Goal: Task Accomplishment & Management: Manage account settings

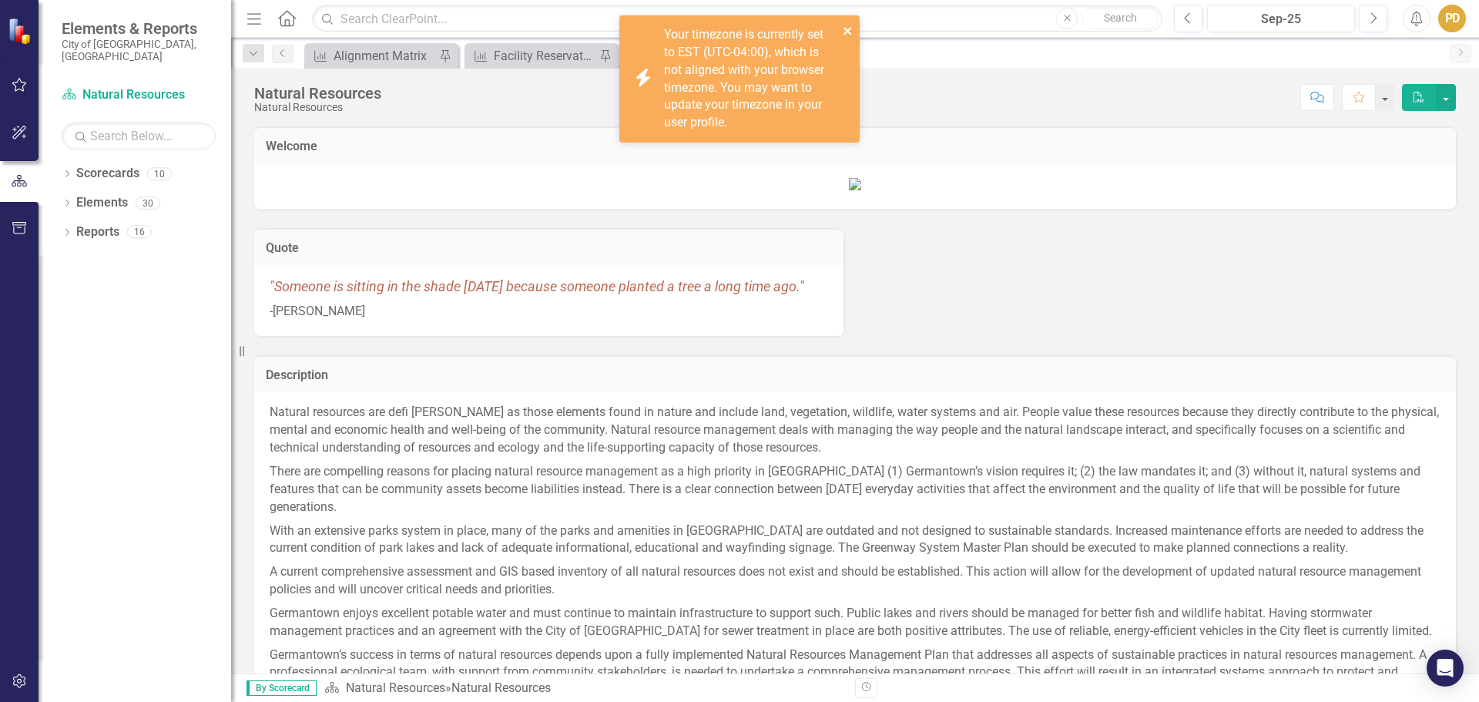
click at [843, 28] on icon "close" at bounding box center [848, 31] width 11 height 12
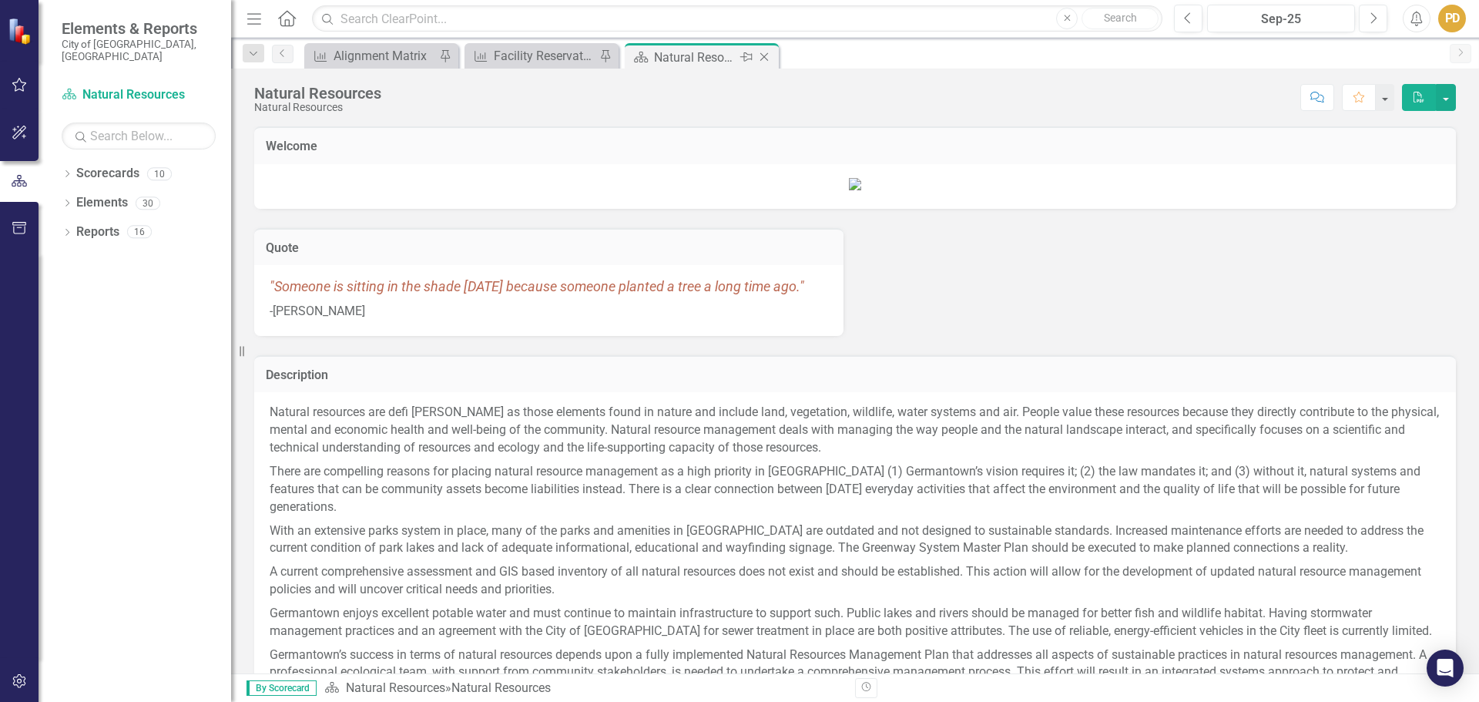
click at [760, 55] on icon "Close" at bounding box center [763, 57] width 15 height 12
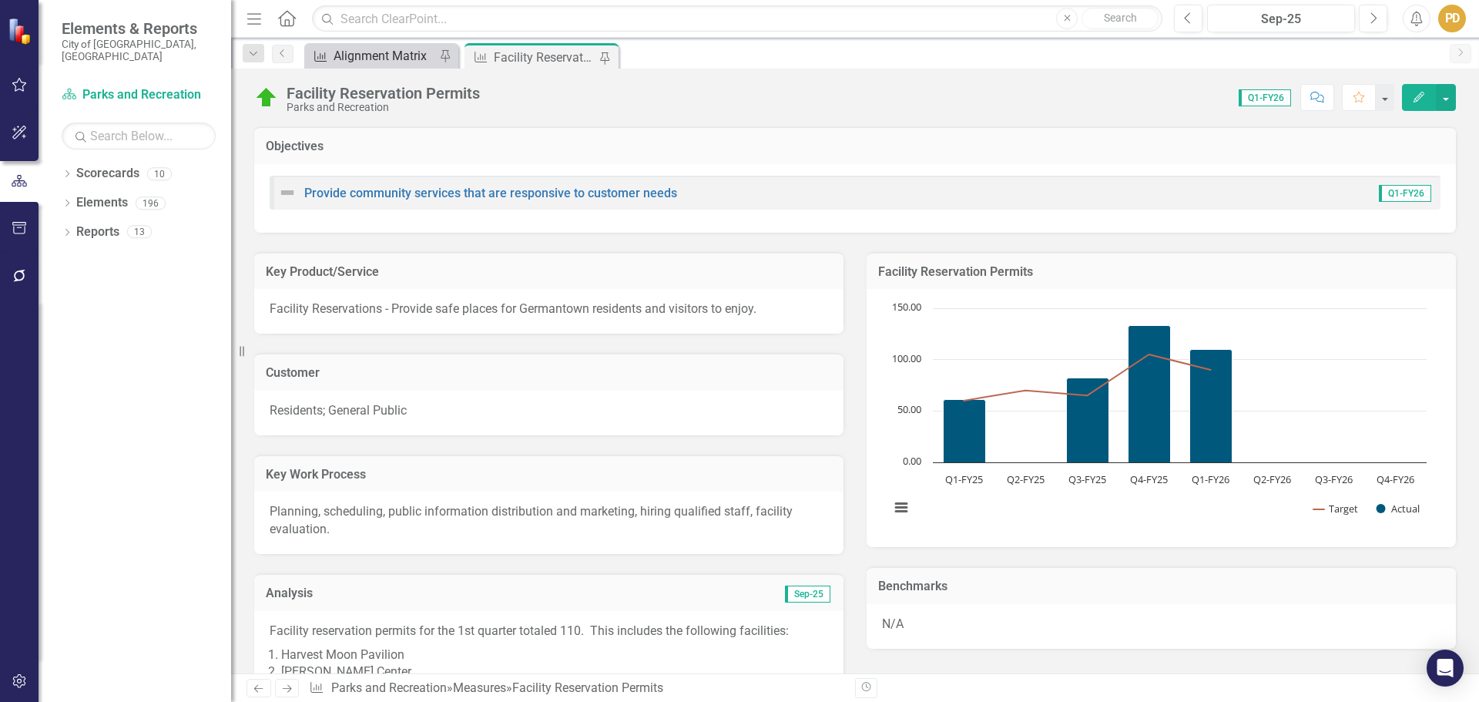
click at [367, 61] on div "Alignment Matrix" at bounding box center [385, 55] width 102 height 19
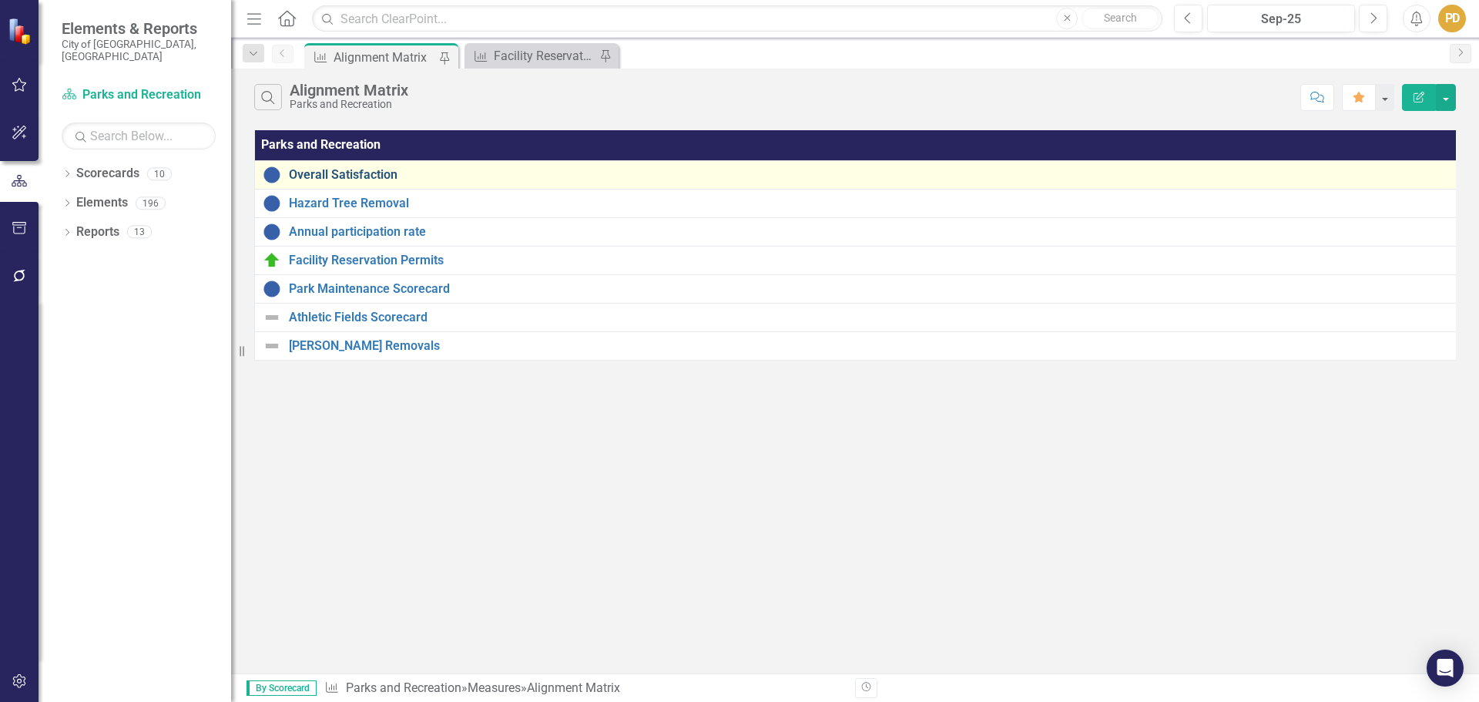
click at [365, 174] on link "Overall Satisfaction" at bounding box center [871, 175] width 1165 height 14
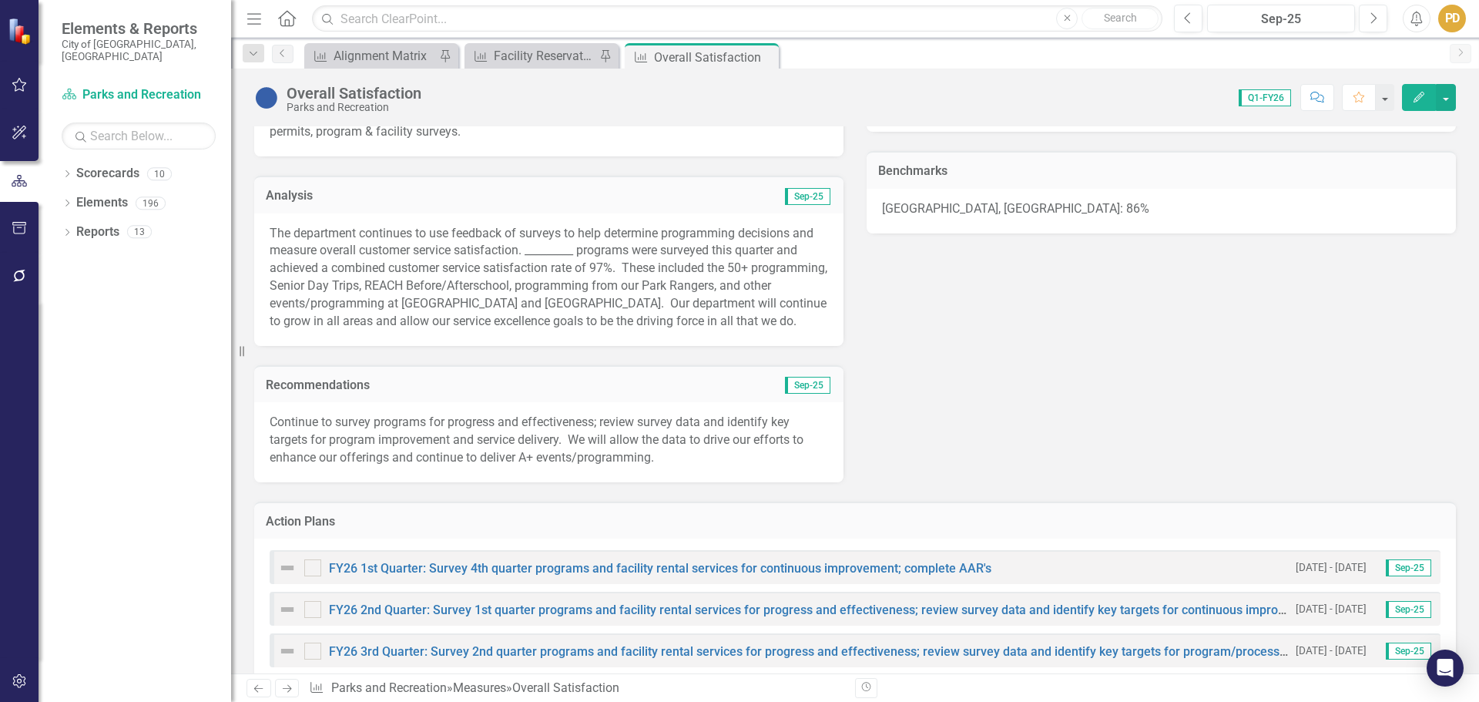
scroll to position [408, 0]
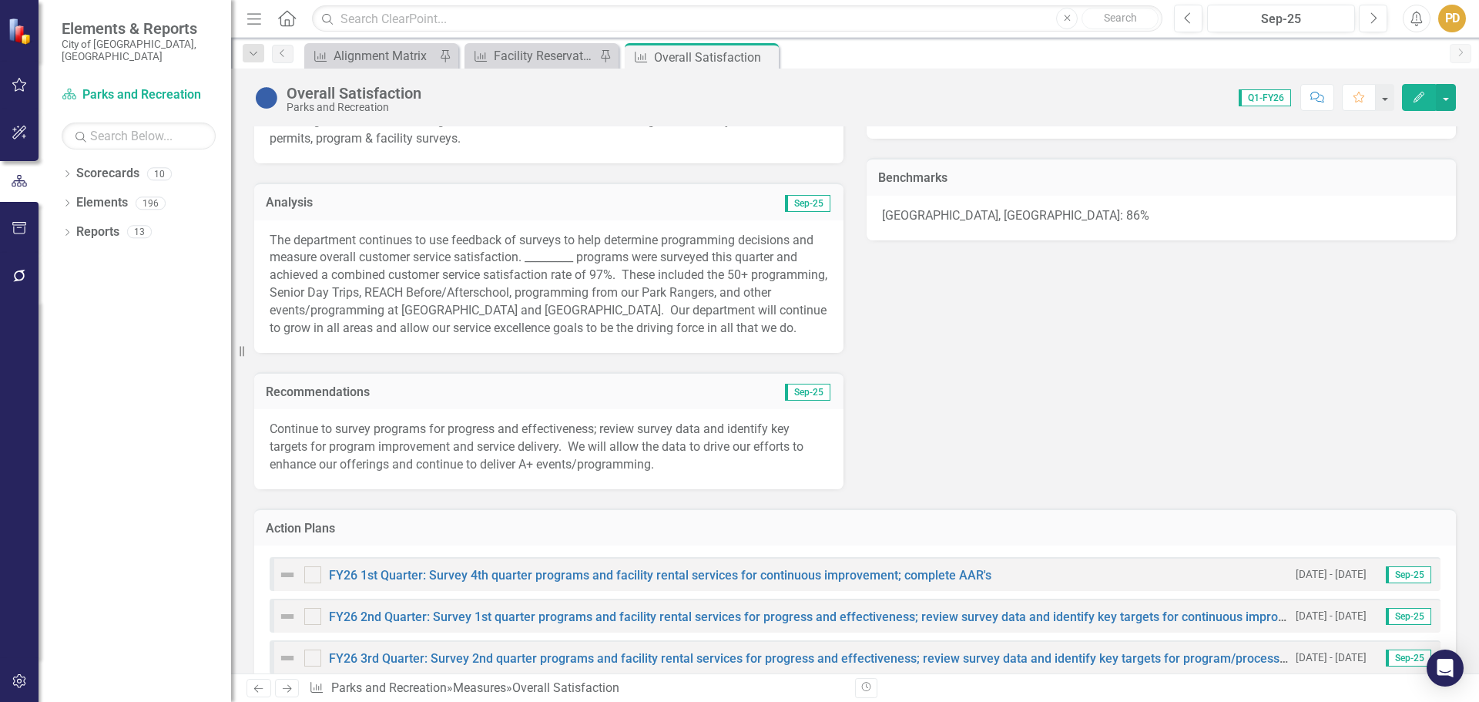
drag, startPoint x: 1471, startPoint y: 290, endPoint x: 1172, endPoint y: 346, distance: 303.9
click at [1172, 346] on div "Key Product/Service Services that are responsive to customer needs - Organizati…" at bounding box center [855, 156] width 1225 height 665
click at [566, 252] on p "The department continues to use feedback of surveys to help determine programmi…" at bounding box center [549, 285] width 558 height 106
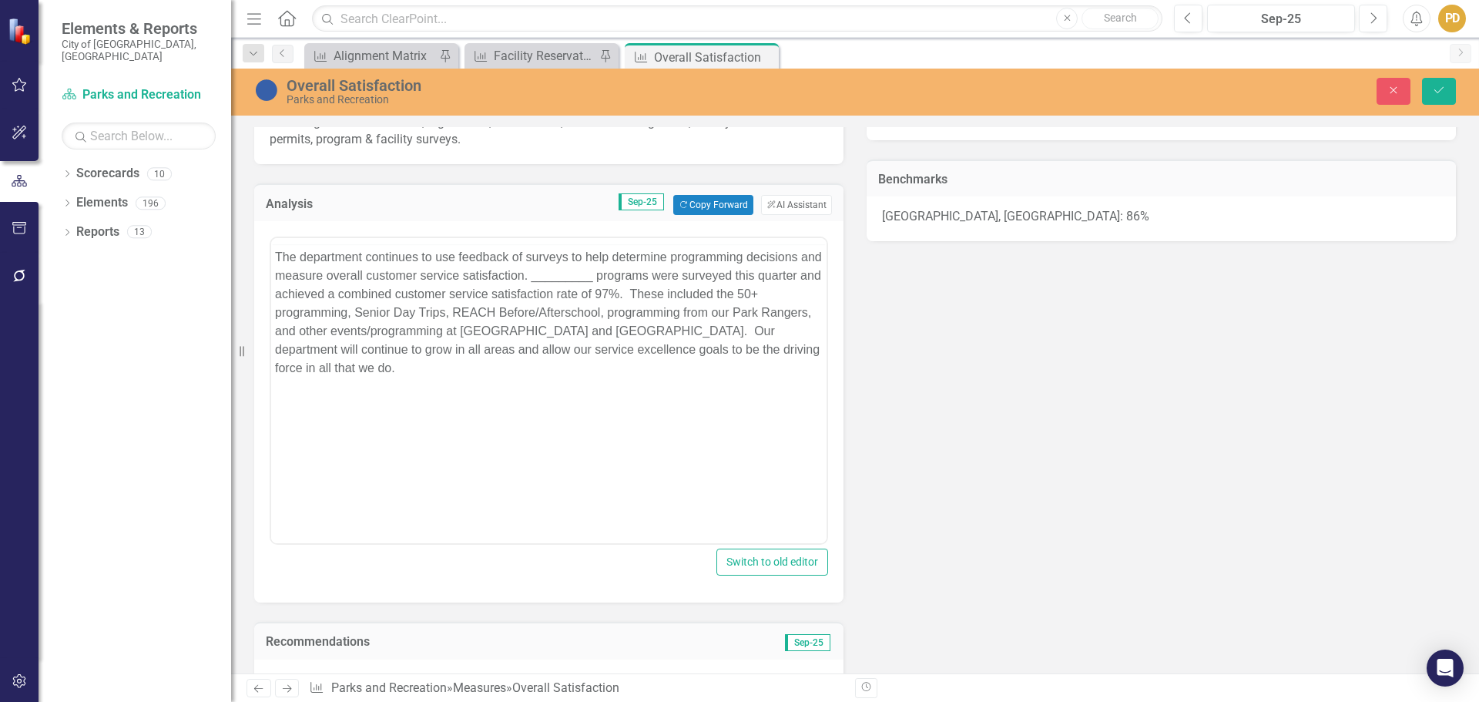
scroll to position [0, 0]
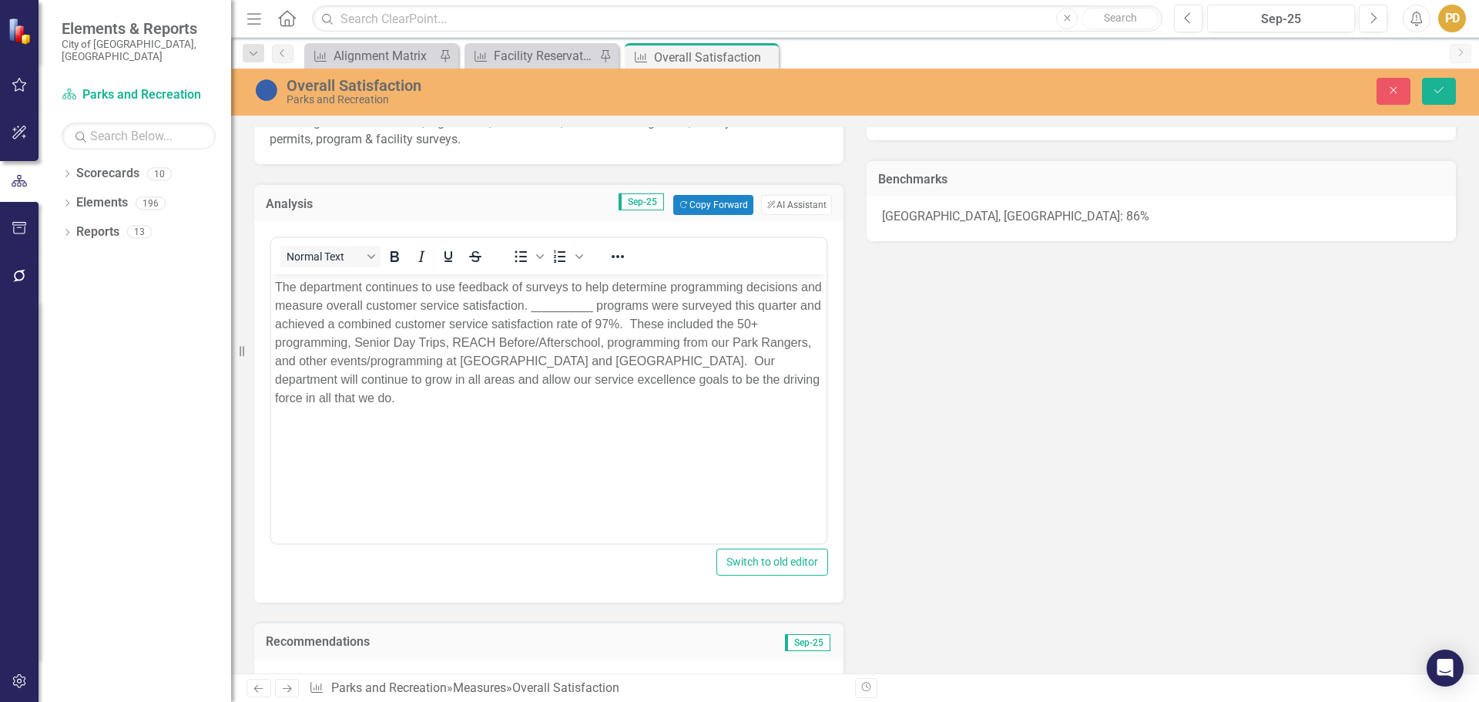
click at [577, 302] on p "The department continues to use feedback of surveys to help determine programmi…" at bounding box center [549, 342] width 548 height 129
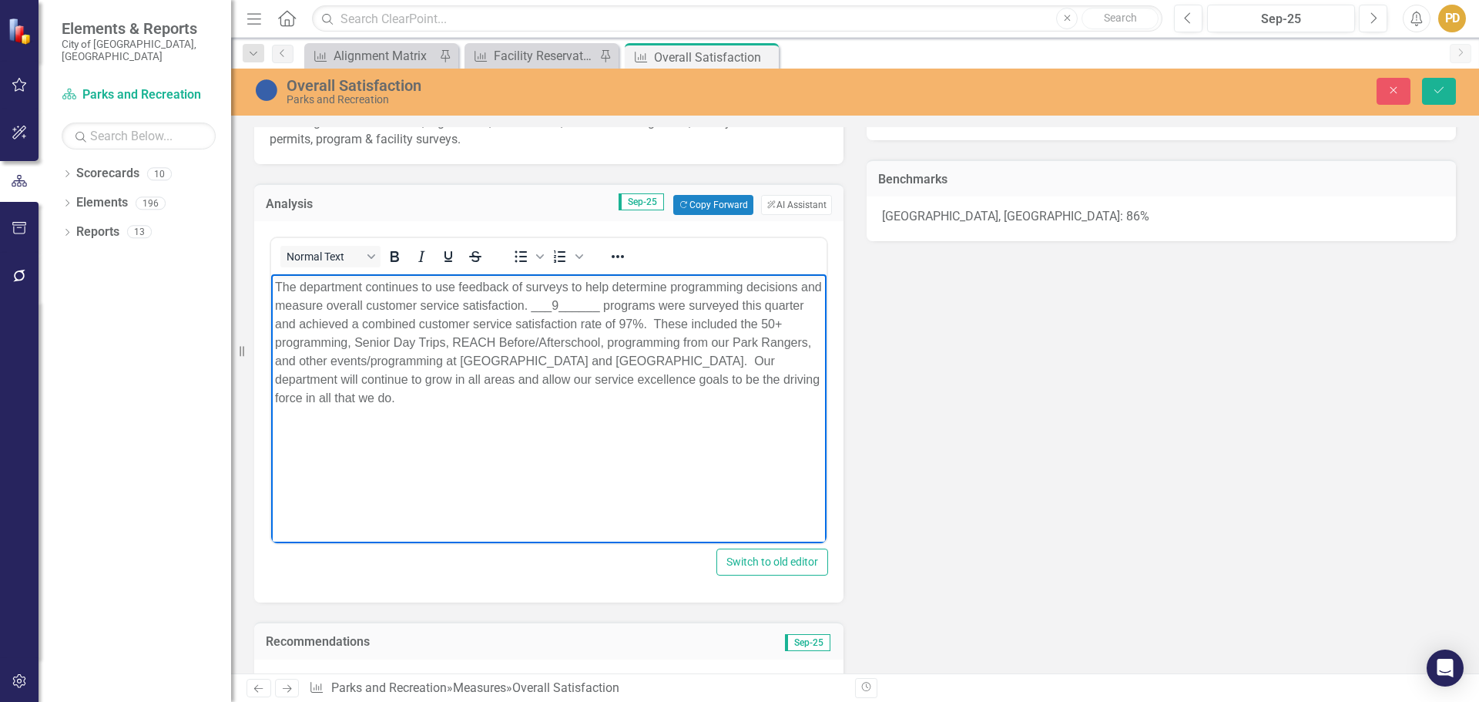
click at [623, 305] on p "The department continues to use feedback of surveys to help determine programmi…" at bounding box center [549, 342] width 548 height 129
click at [387, 342] on p "The department continues to use feedback of surveys to help determine programmi…" at bounding box center [549, 342] width 548 height 129
drag, startPoint x: 649, startPoint y: 359, endPoint x: 586, endPoint y: 411, distance: 81.6
click at [568, 419] on body "The department continues to use feedback of surveys to help determine programmi…" at bounding box center [548, 389] width 555 height 231
drag, startPoint x: 651, startPoint y: 363, endPoint x: 548, endPoint y: 364, distance: 102.4
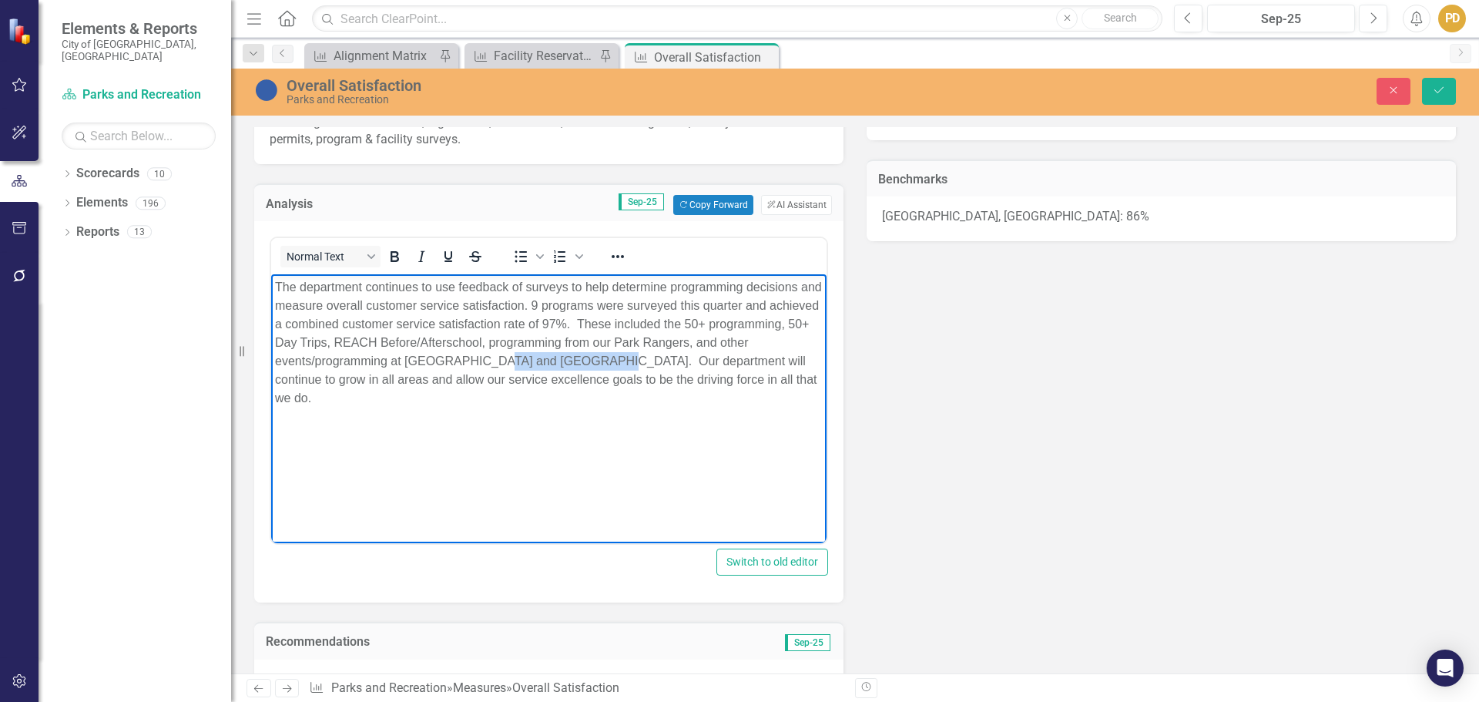
click at [548, 364] on p "The department continues to use feedback of surveys to help determine programmi…" at bounding box center [549, 342] width 548 height 129
click at [542, 397] on p "The department continues to use feedback of surveys to help determine programmi…" at bounding box center [549, 342] width 548 height 129
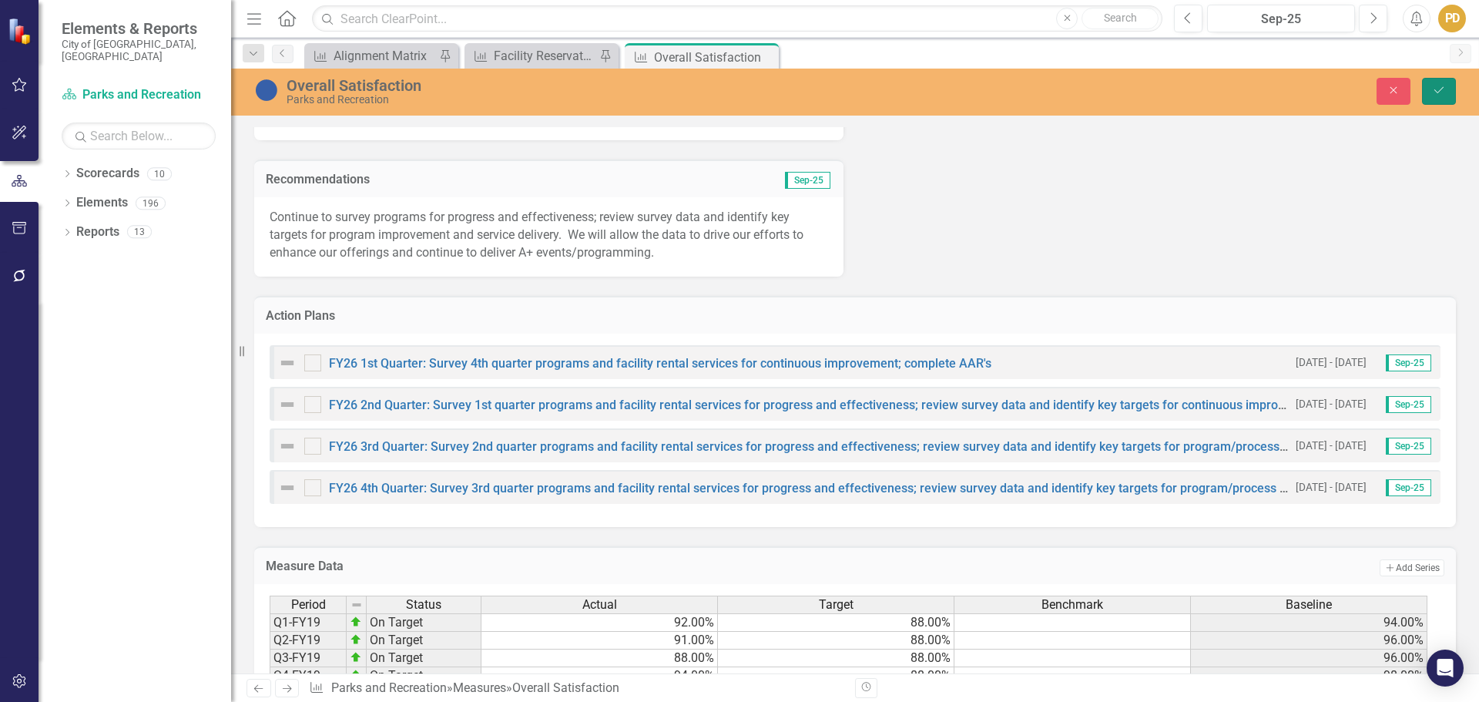
click at [1437, 88] on icon "Save" at bounding box center [1439, 90] width 14 height 11
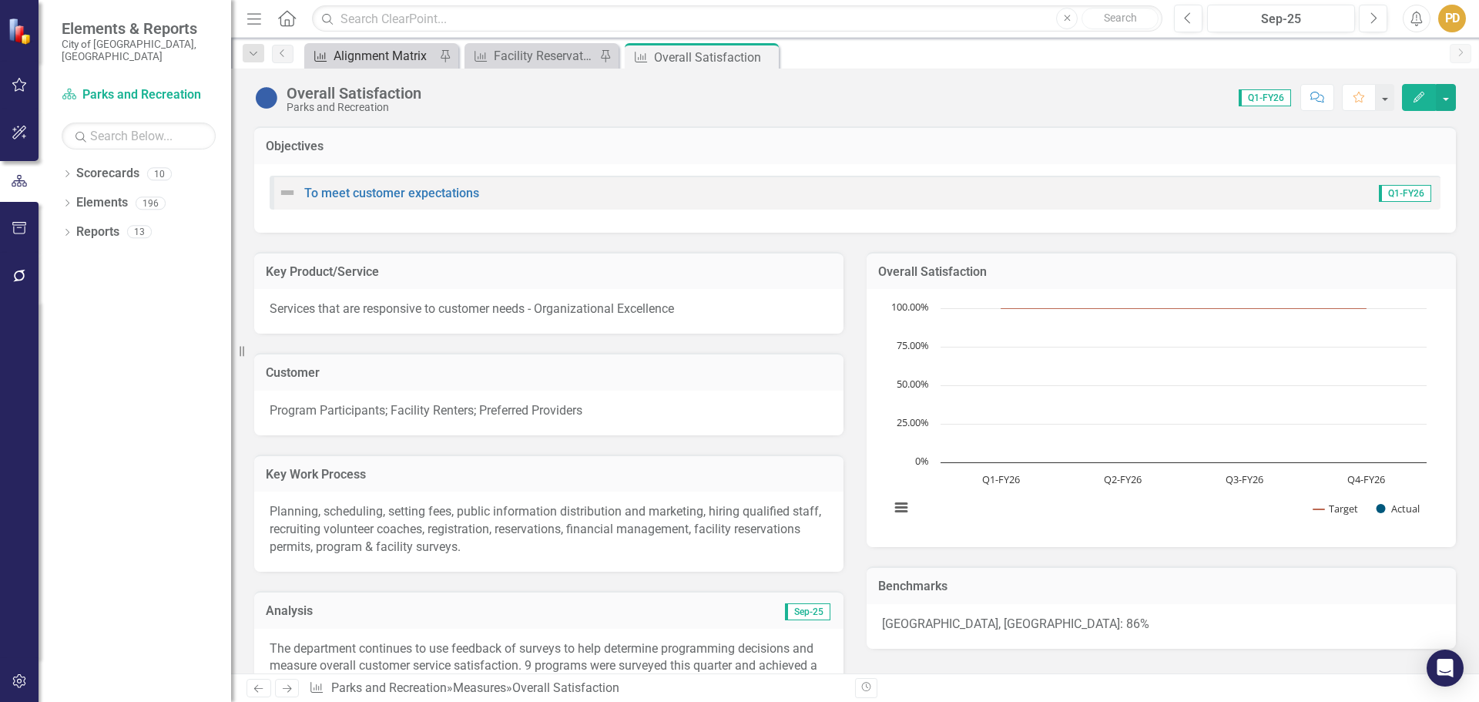
click at [414, 58] on div "Alignment Matrix" at bounding box center [385, 55] width 102 height 19
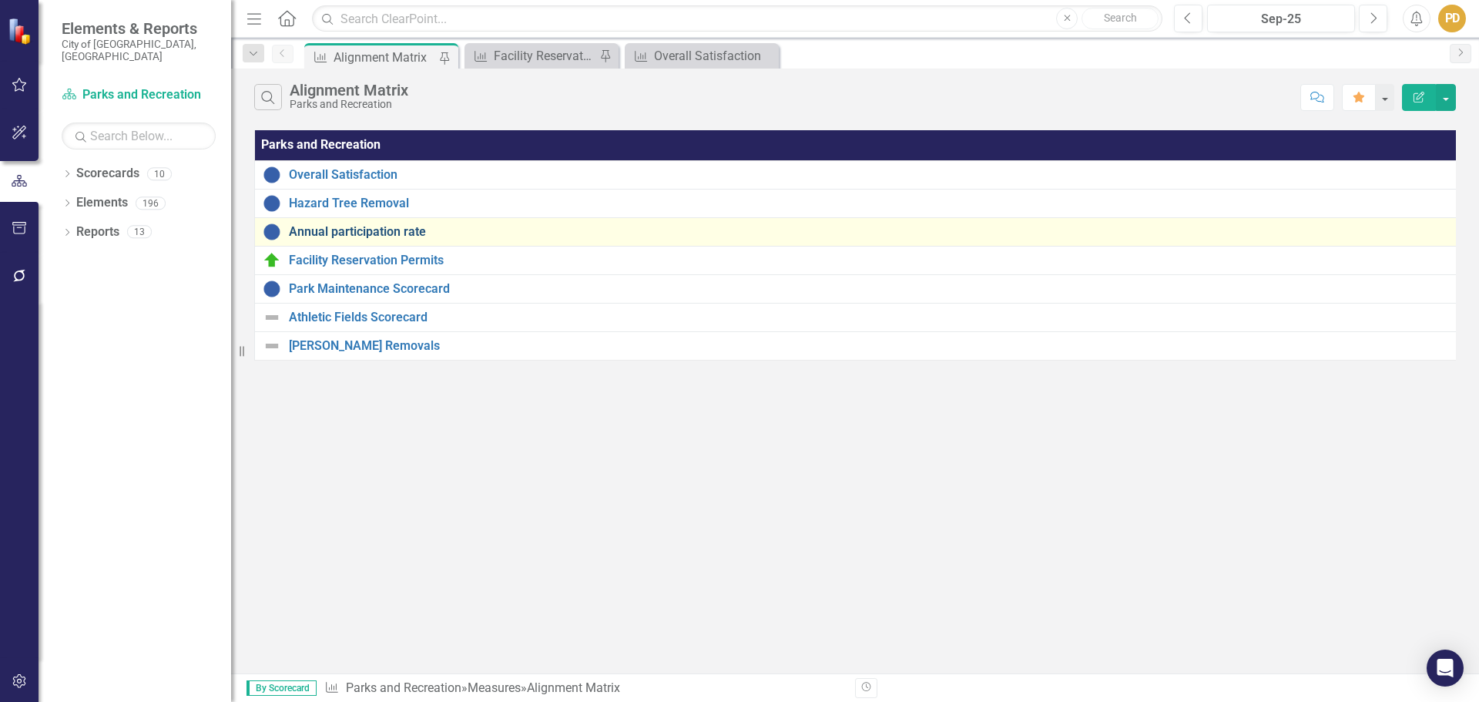
click at [362, 226] on link "Annual participation rate" at bounding box center [871, 232] width 1165 height 14
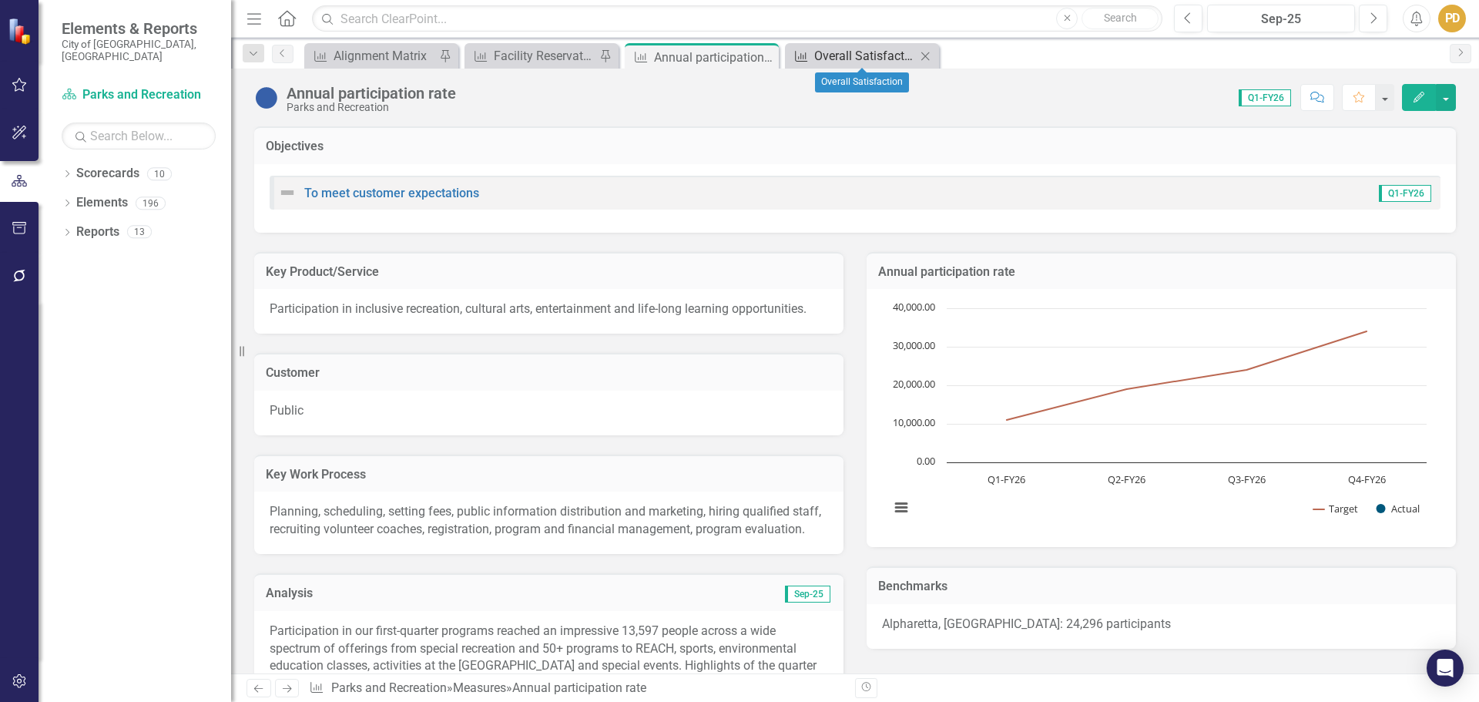
click at [823, 60] on div "Overall Satisfaction" at bounding box center [865, 55] width 102 height 19
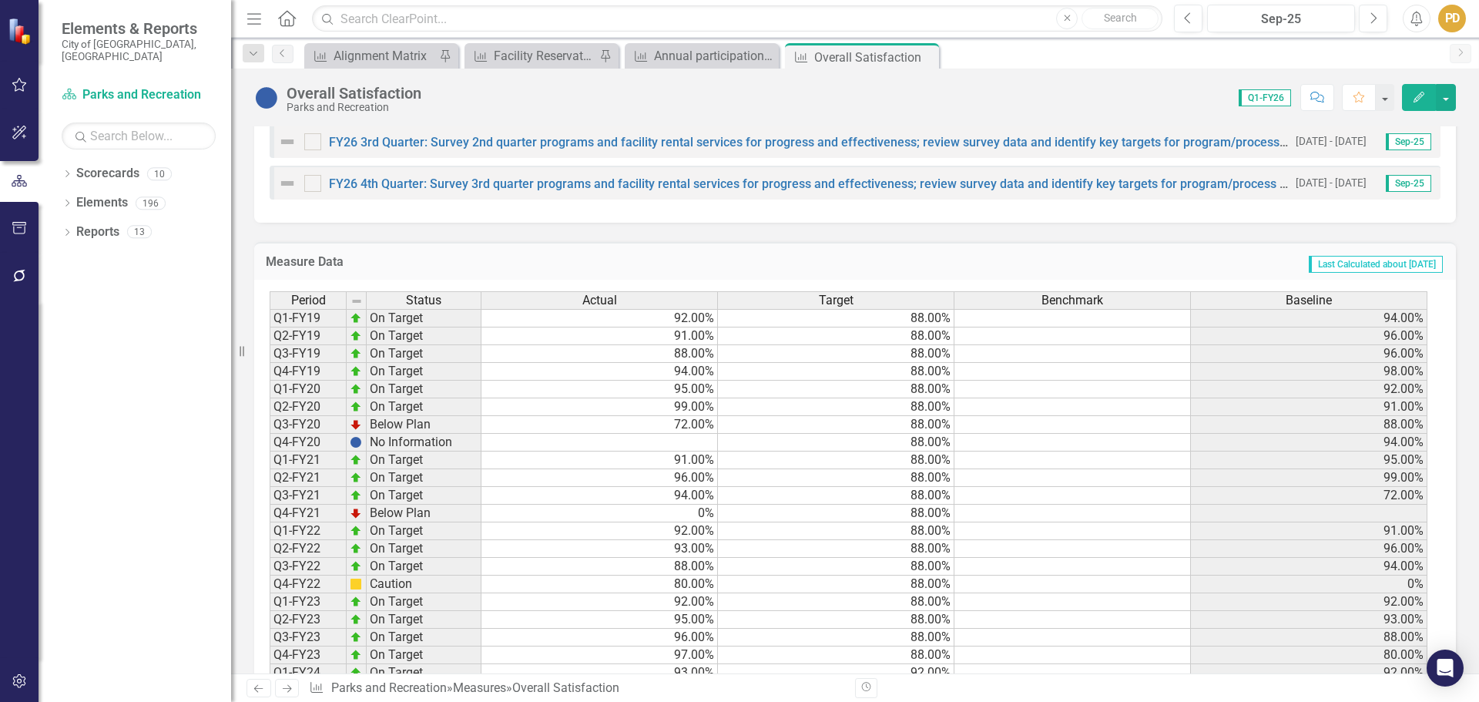
scroll to position [1166, 0]
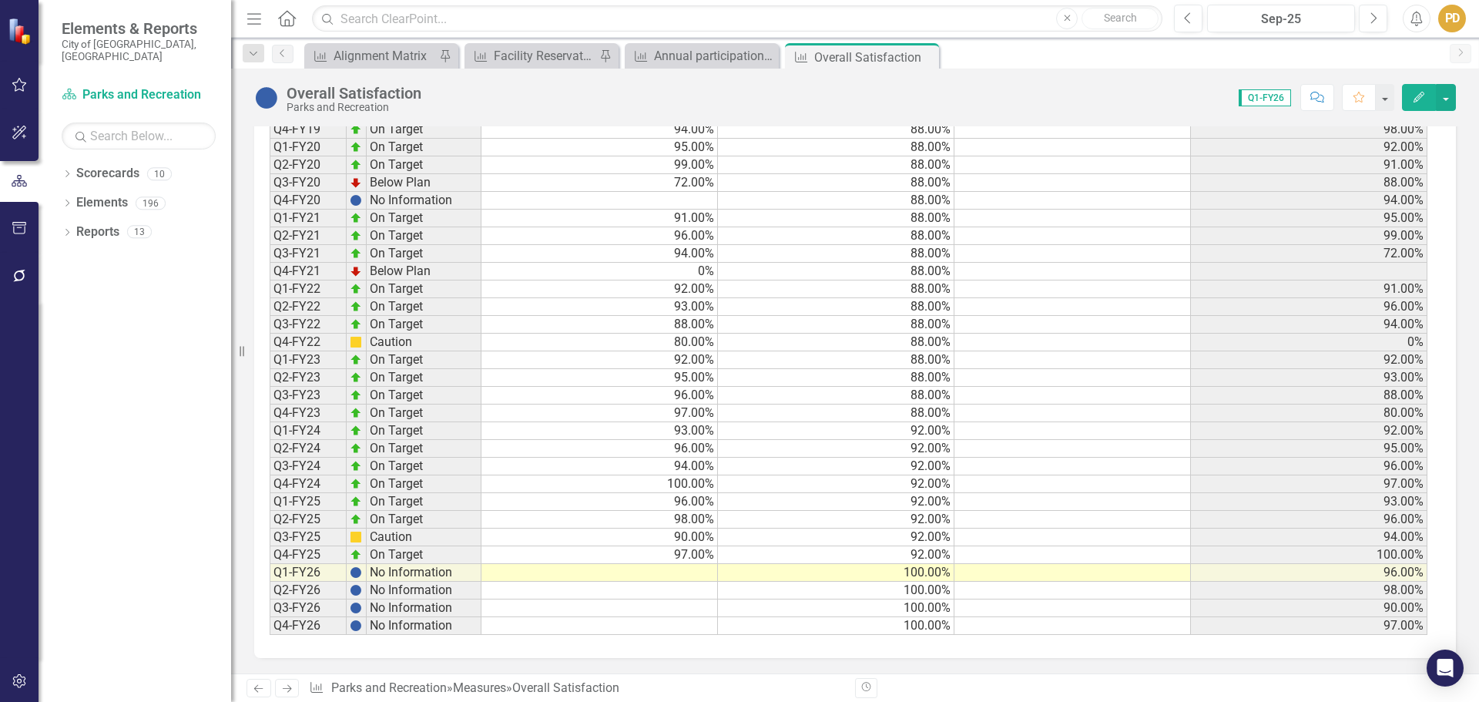
click at [676, 571] on td at bounding box center [599, 573] width 236 height 18
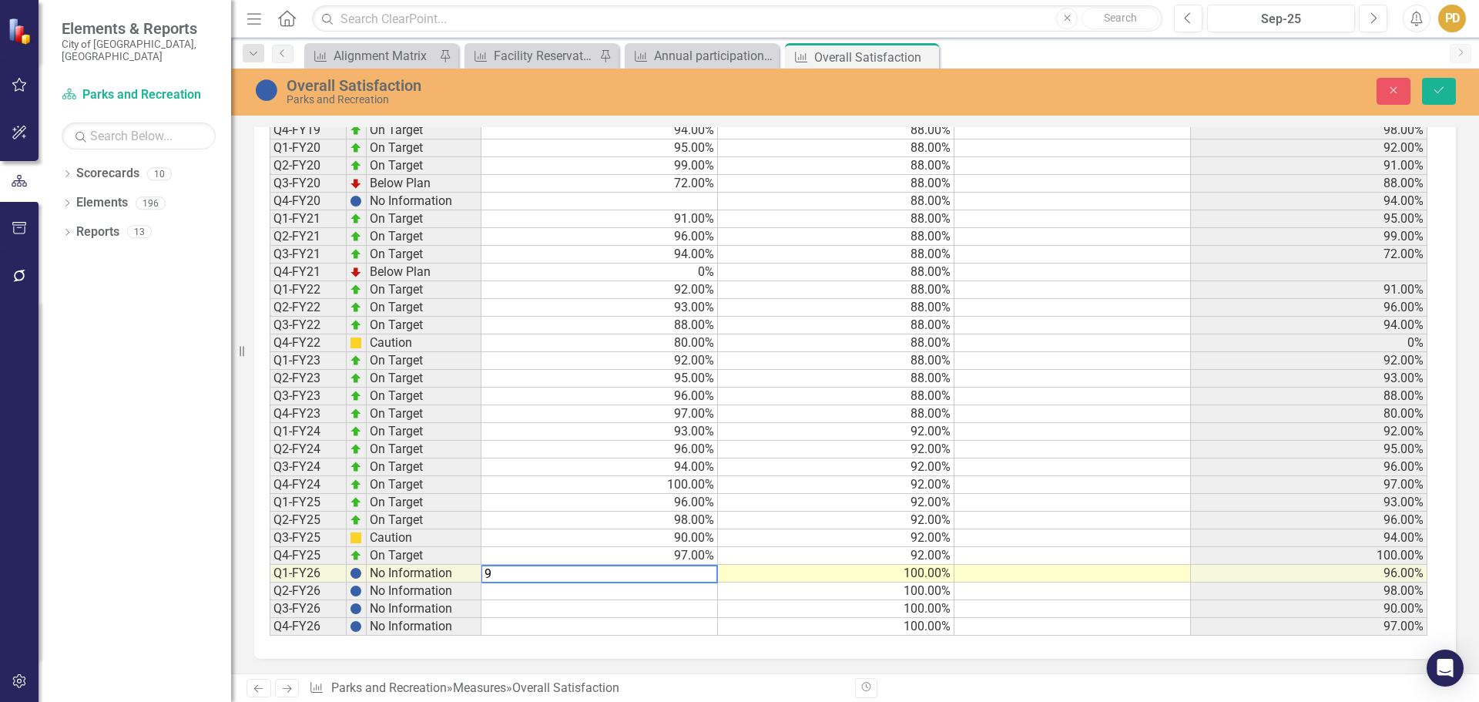
type textarea "97"
click at [1450, 87] on button "Save" at bounding box center [1439, 91] width 34 height 27
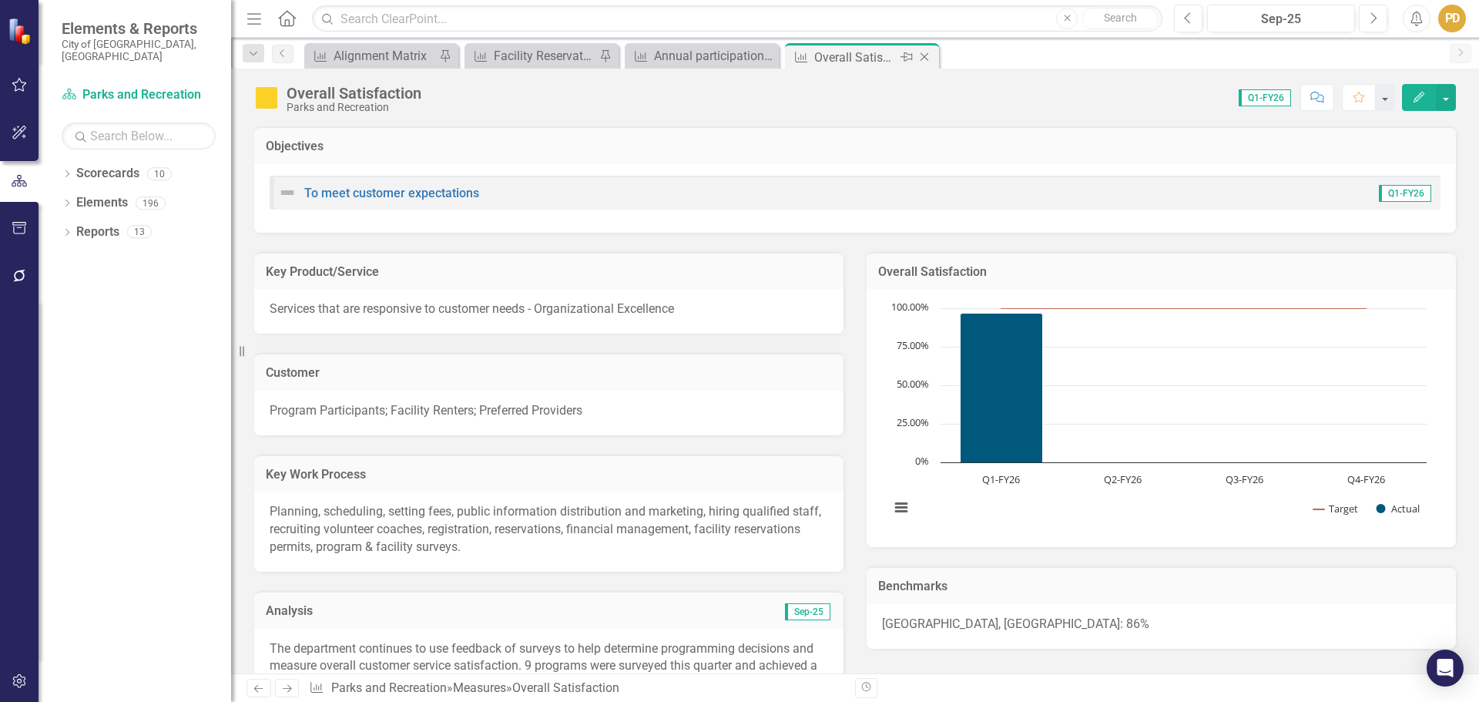
click at [930, 57] on icon "Close" at bounding box center [924, 57] width 15 height 12
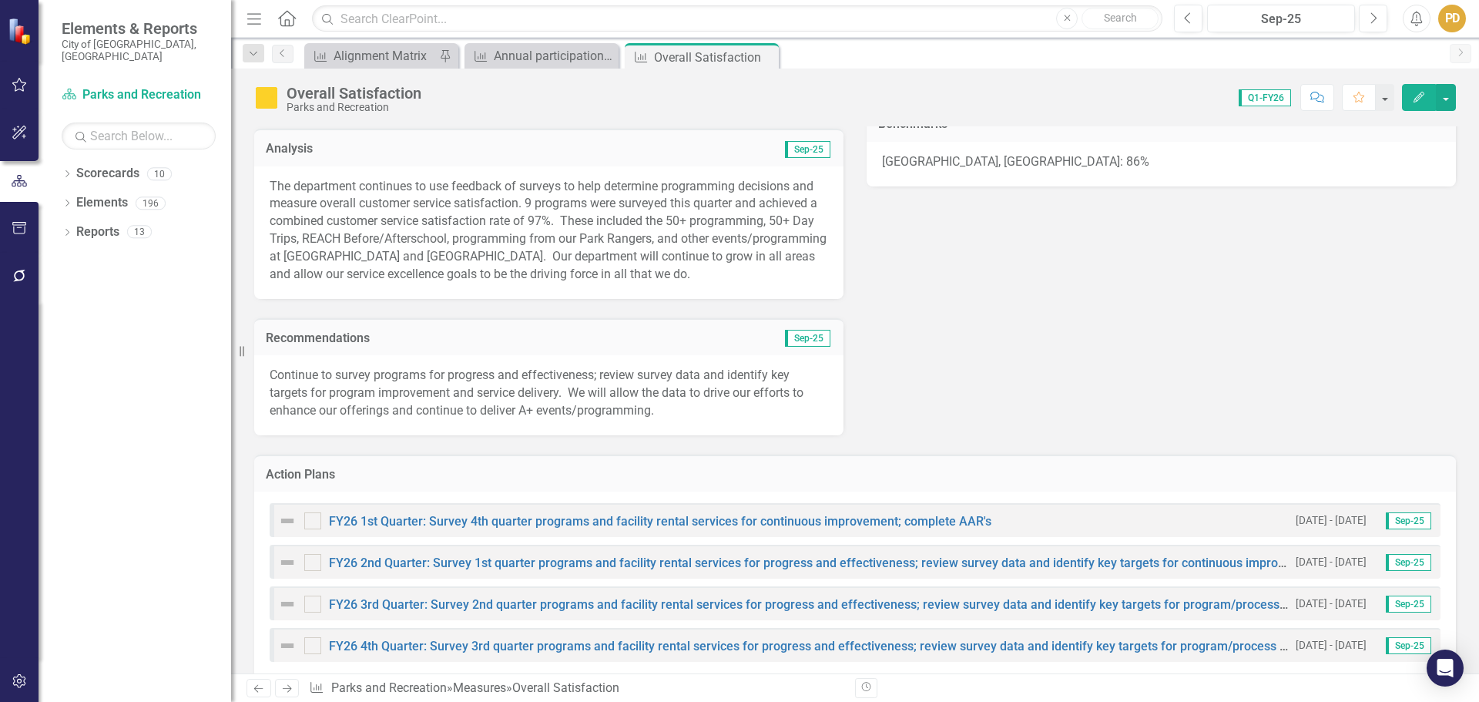
drag, startPoint x: 728, startPoint y: 320, endPoint x: 917, endPoint y: 249, distance: 202.3
click at [917, 249] on div "Key Product/Service Services that are responsive to customer needs - Organizati…" at bounding box center [855, 102] width 1225 height 665
click at [397, 62] on div "Alignment Matrix" at bounding box center [385, 55] width 102 height 19
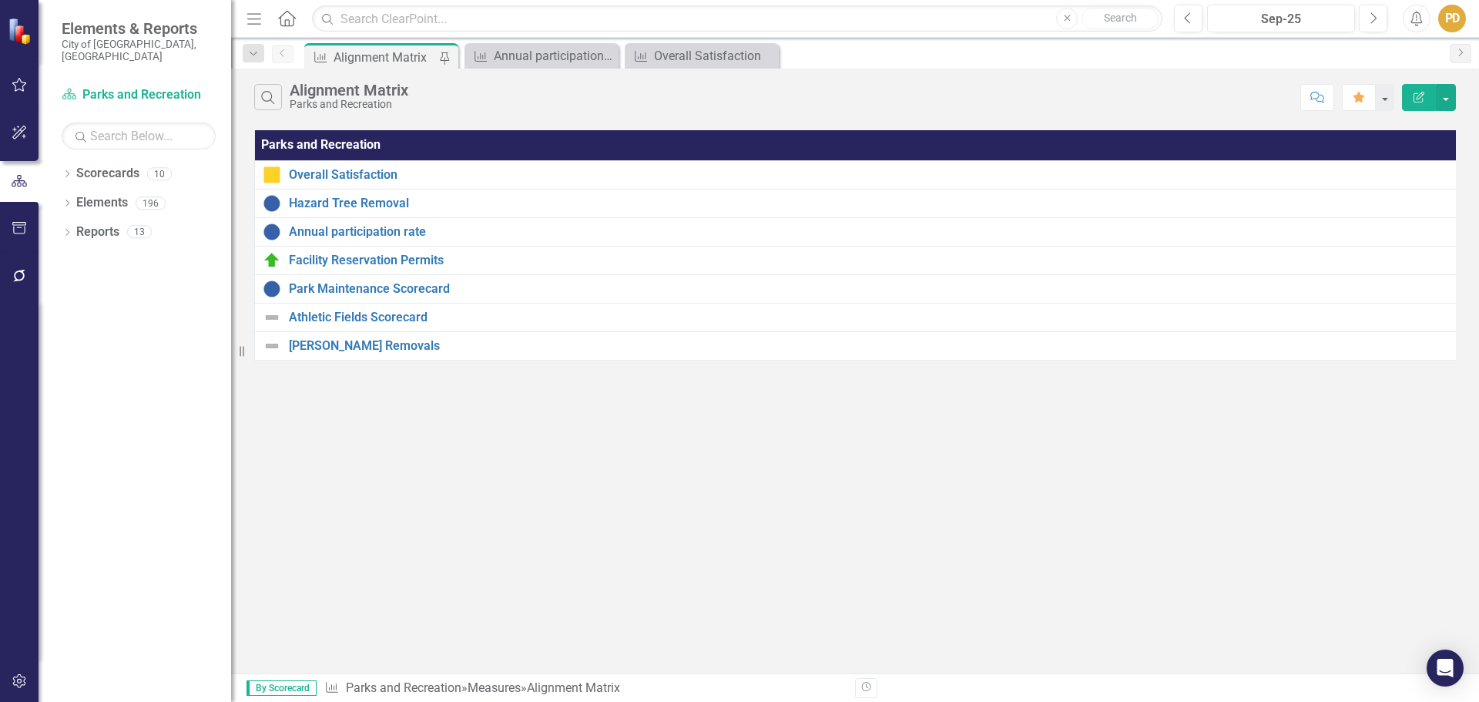
drag, startPoint x: 397, startPoint y: 62, endPoint x: 897, endPoint y: 100, distance: 500.6
click at [897, 100] on div "Search Alignment Matrix Parks and Recreation" at bounding box center [773, 97] width 1038 height 26
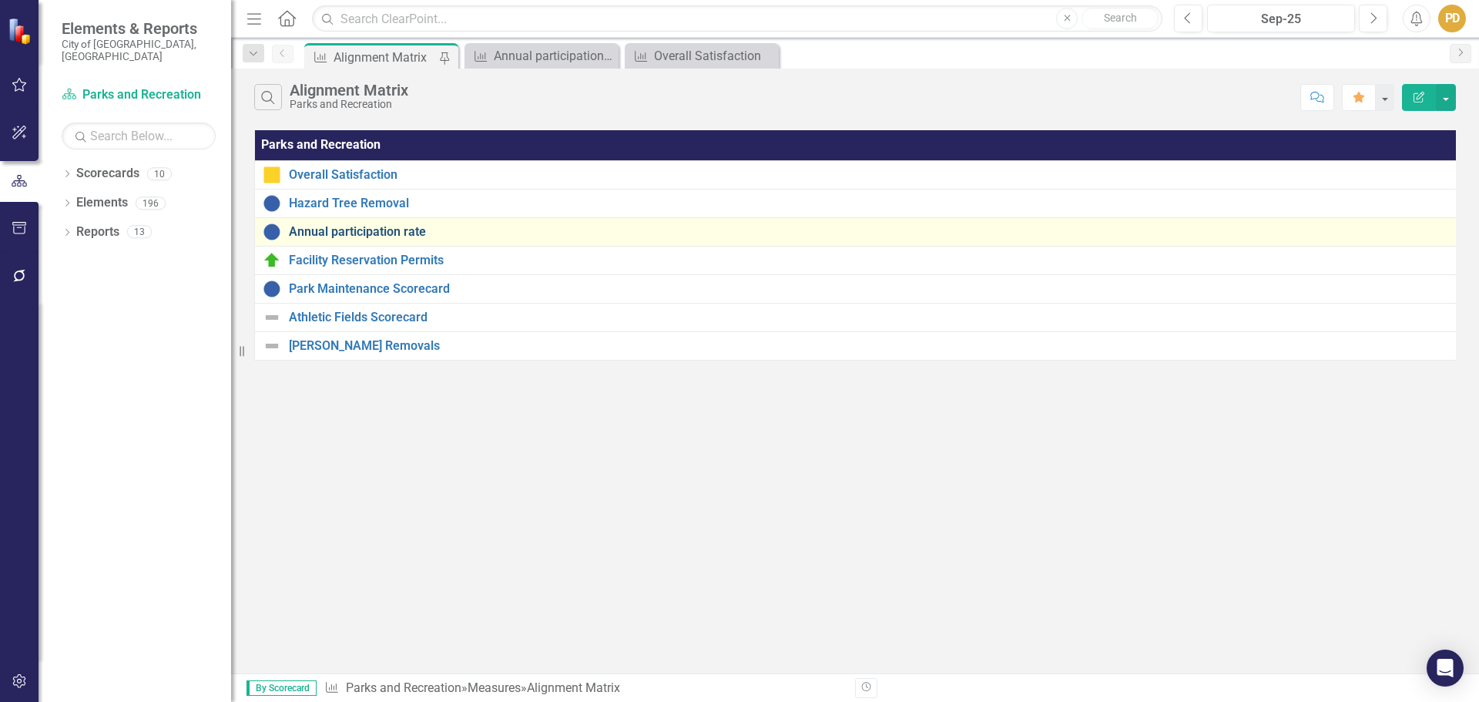
click at [391, 238] on link "Annual participation rate" at bounding box center [871, 232] width 1165 height 14
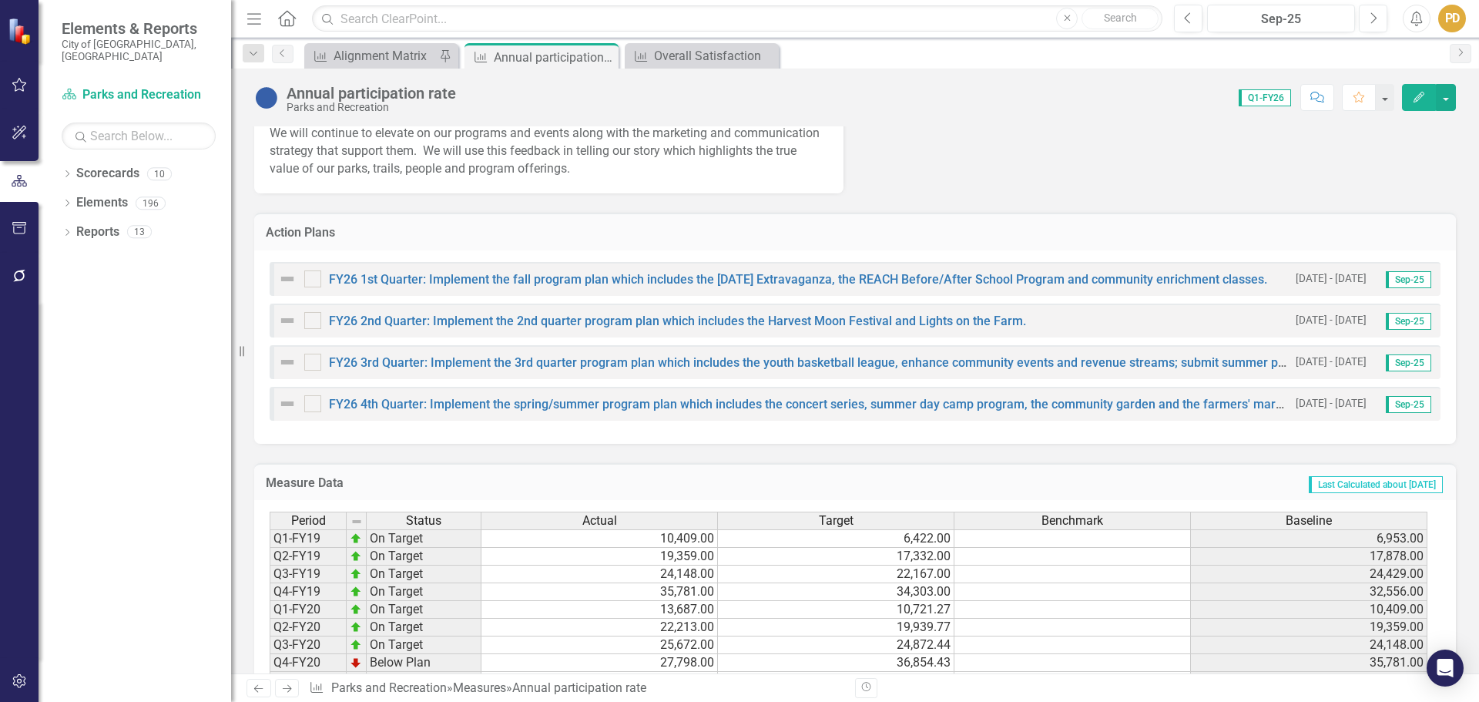
scroll to position [1131, 0]
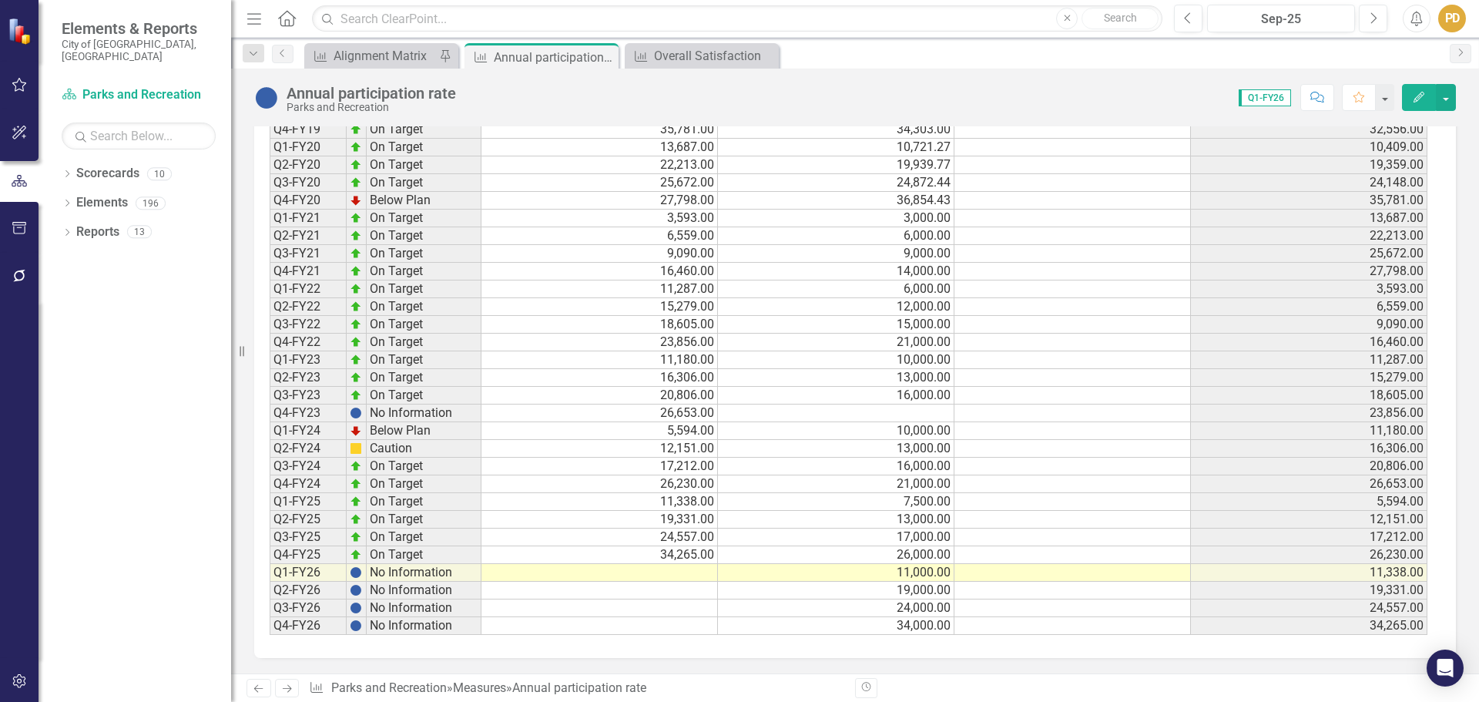
click at [677, 574] on td at bounding box center [599, 573] width 236 height 18
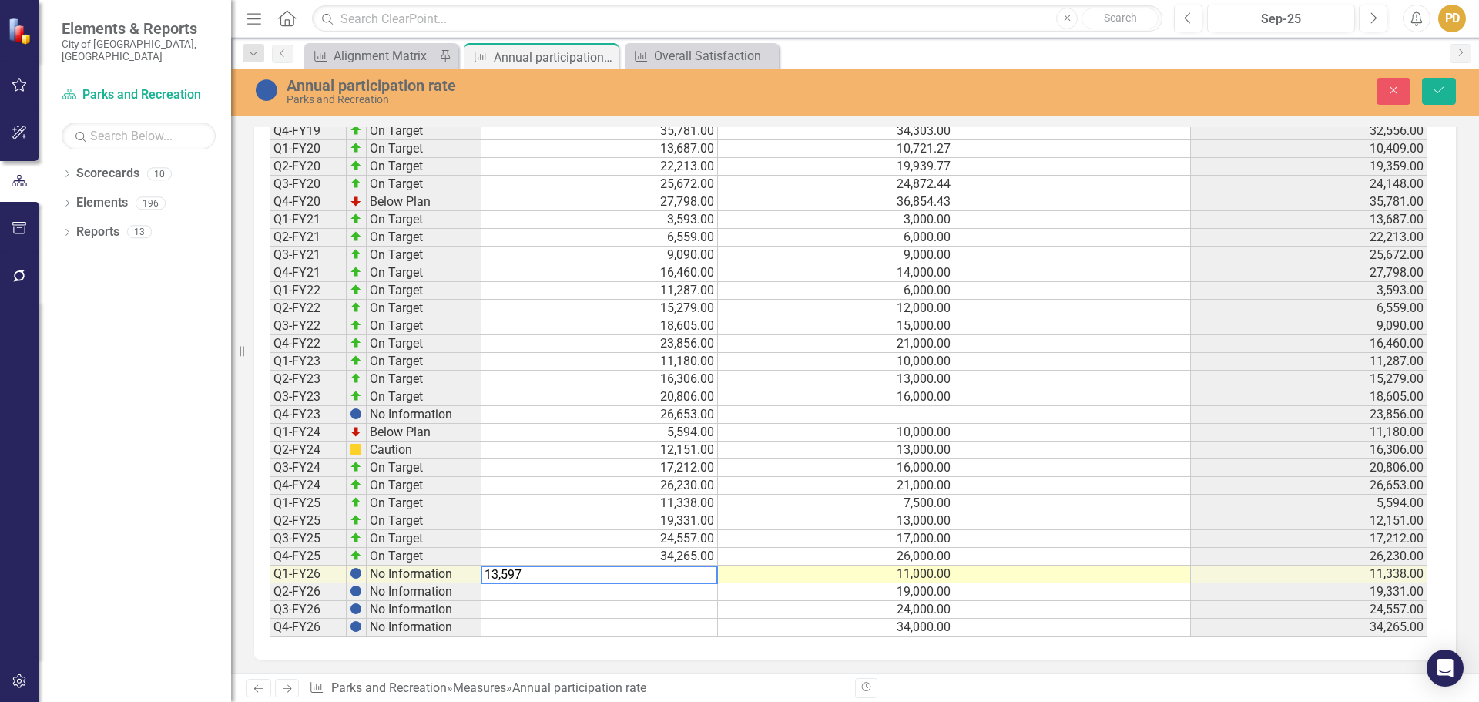
click at [501, 579] on textarea "13,597" at bounding box center [599, 574] width 237 height 18
type textarea "13597"
click at [1448, 99] on button "Save" at bounding box center [1439, 91] width 34 height 27
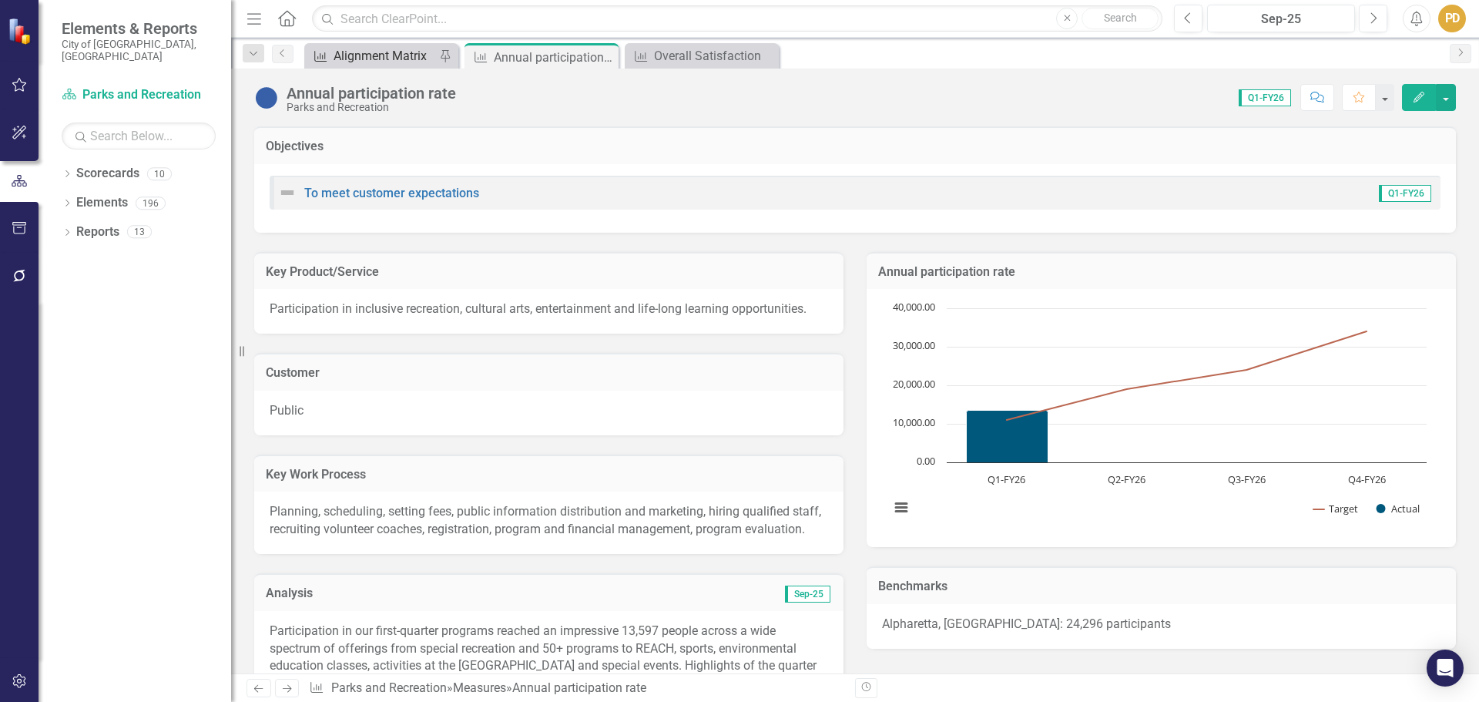
click at [357, 54] on div "Alignment Matrix" at bounding box center [385, 55] width 102 height 19
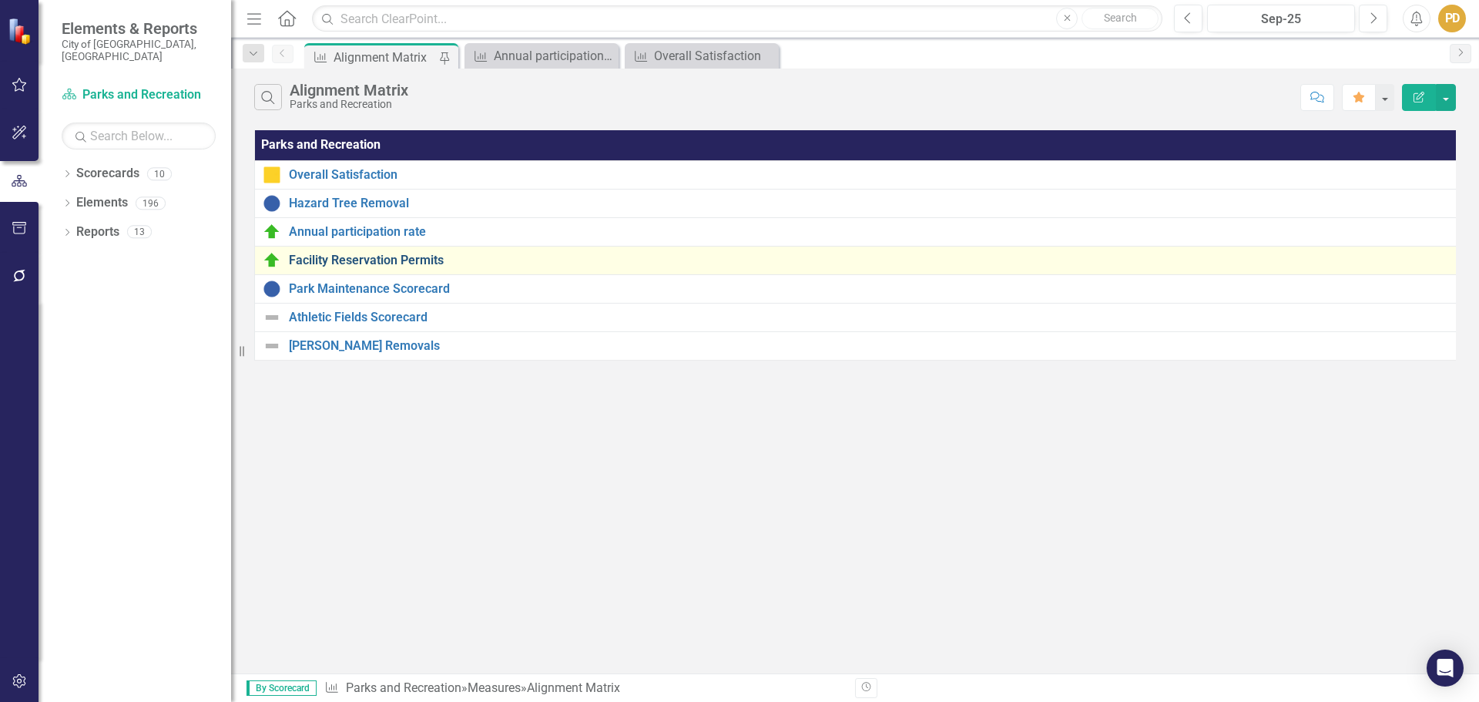
click at [381, 264] on link "Facility Reservation Permits" at bounding box center [871, 260] width 1165 height 14
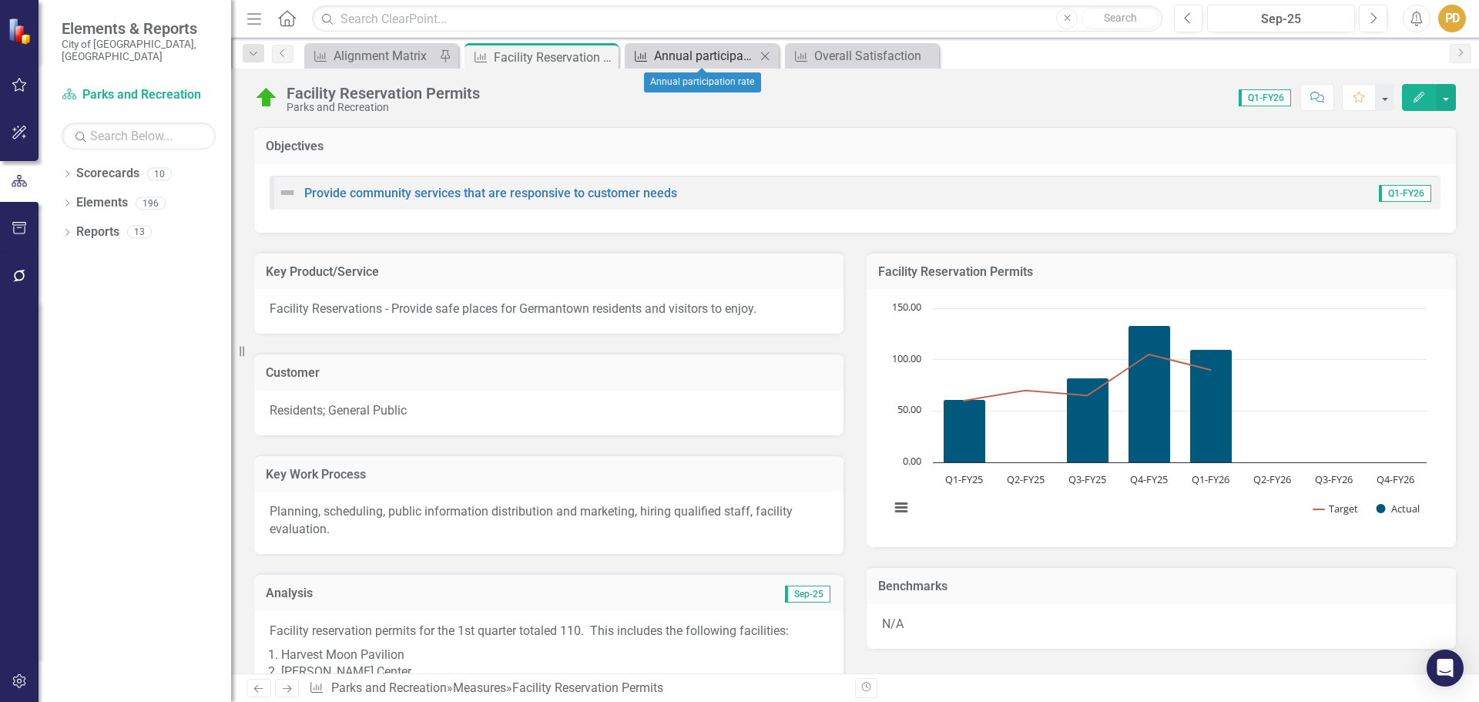
click at [694, 62] on div "Annual participation rate" at bounding box center [705, 55] width 102 height 19
